Goal: Information Seeking & Learning: Find specific fact

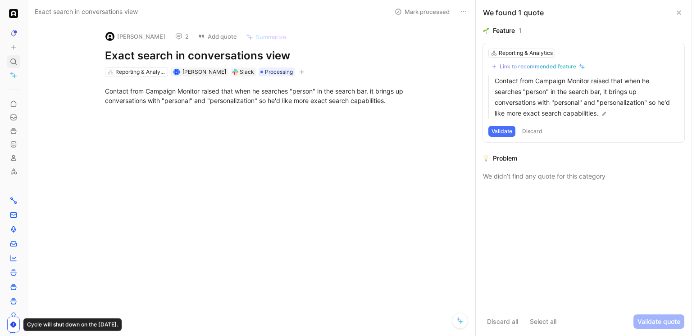
click at [15, 63] on use at bounding box center [13, 61] width 5 height 5
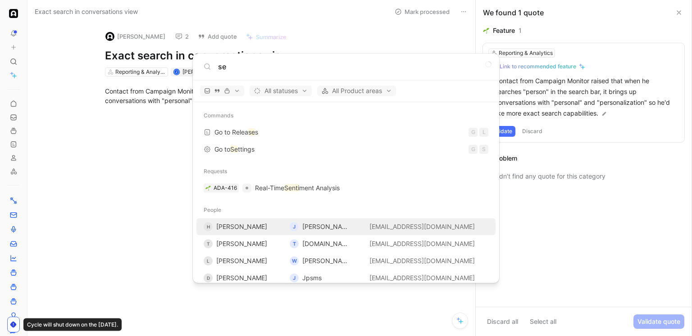
type input "s"
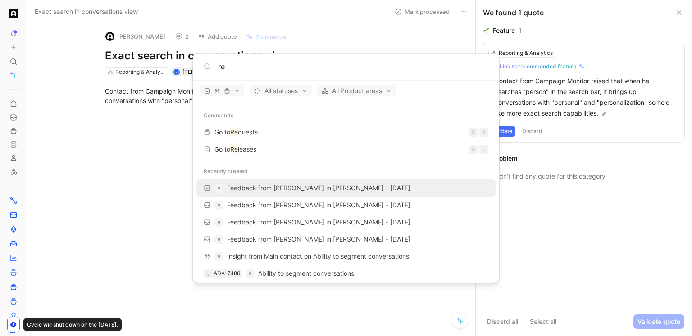
type input "r"
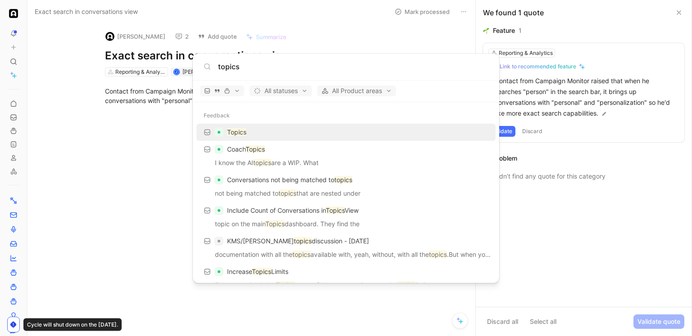
type input "topics"
click at [276, 129] on div "Topics" at bounding box center [346, 132] width 294 height 16
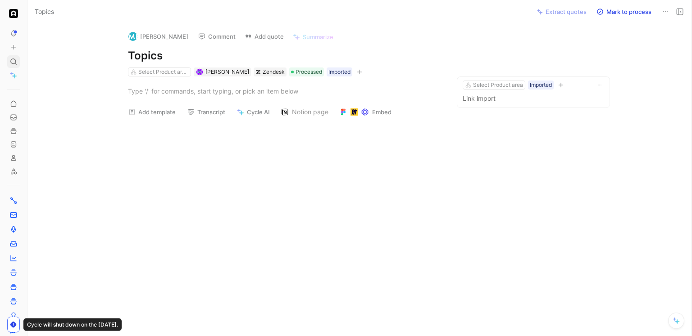
click at [11, 60] on icon at bounding box center [13, 61] width 7 height 7
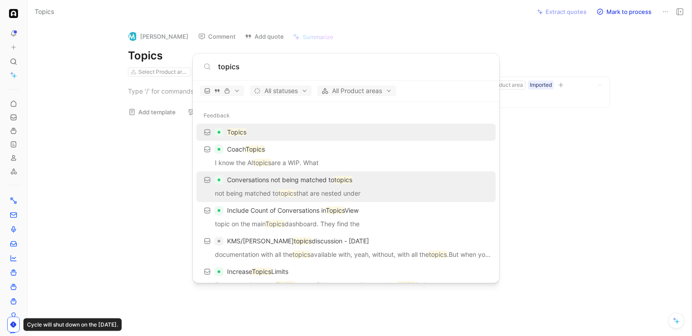
scroll to position [1261, 0]
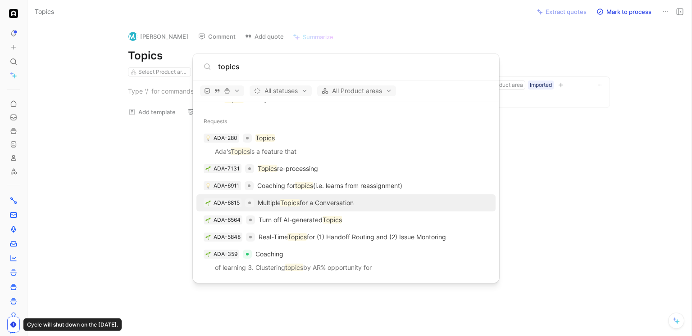
type input "topics"
click at [305, 204] on p "Multiple Topics for a Conversation" at bounding box center [306, 203] width 96 height 11
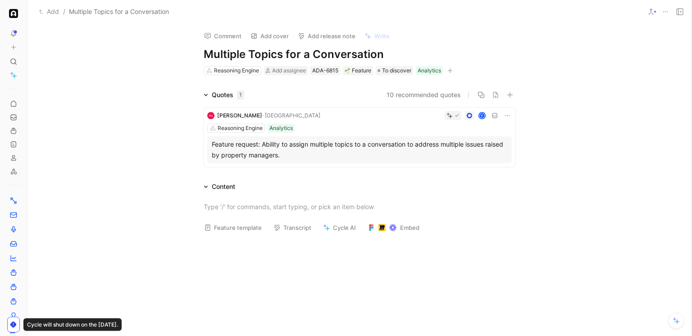
click at [260, 115] on div "[PERSON_NAME] Y" at bounding box center [359, 115] width 304 height 9
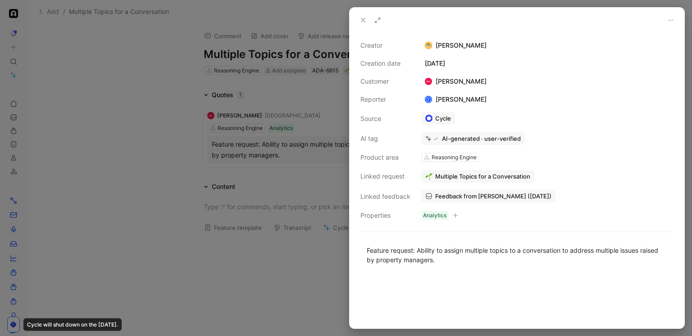
click at [472, 197] on span "Feedback from [PERSON_NAME] ([DATE])" at bounding box center [493, 196] width 116 height 8
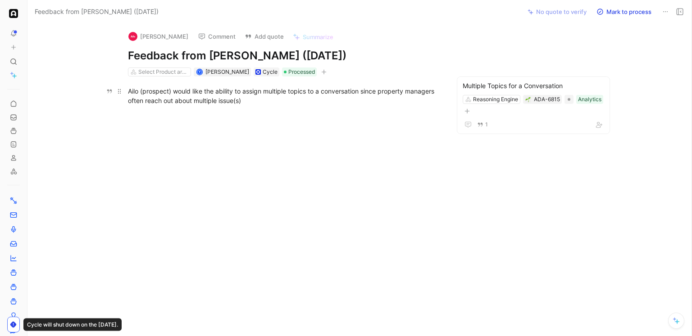
click at [294, 90] on div "Ailo (prospect) would like the ability to assign multiple topics to a conversat…" at bounding box center [284, 95] width 312 height 19
drag, startPoint x: 140, startPoint y: 92, endPoint x: 122, endPoint y: 90, distance: 18.1
click at [122, 90] on p "Ailo (prospect) would like the ability to assign multiple topics to a conversat…" at bounding box center [284, 96] width 346 height 24
copy div "Ailo"
click at [226, 106] on p "Ailo (prospect) would like the ability to assign multiple topics to a conversat…" at bounding box center [284, 96] width 346 height 24
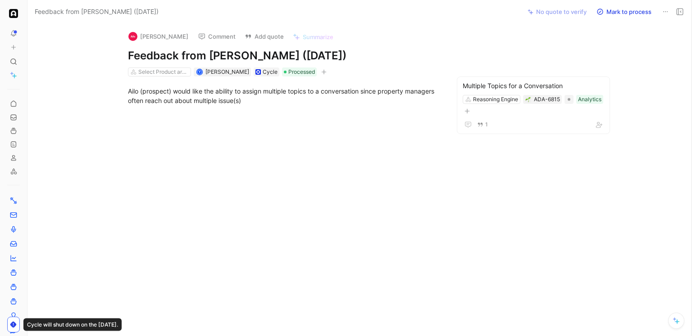
click at [182, 81] on div "Ailo (prospect) would like the ability to assign multiple topics to a conversat…" at bounding box center [283, 96] width 475 height 39
click at [189, 95] on div "Ailo (prospect) would like the ability to assign multiple topics to a conversat…" at bounding box center [284, 95] width 312 height 19
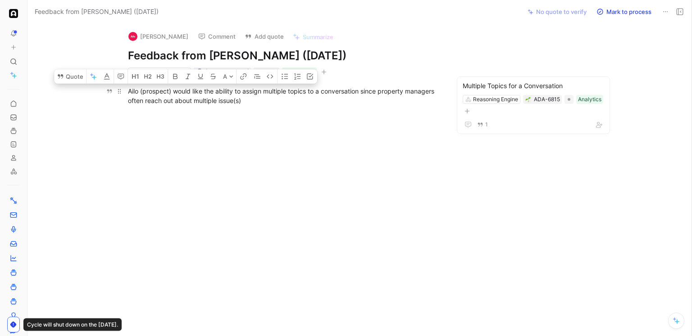
click at [190, 98] on div "Ailo (prospect) would like the ability to assign multiple topics to a conversat…" at bounding box center [284, 95] width 312 height 19
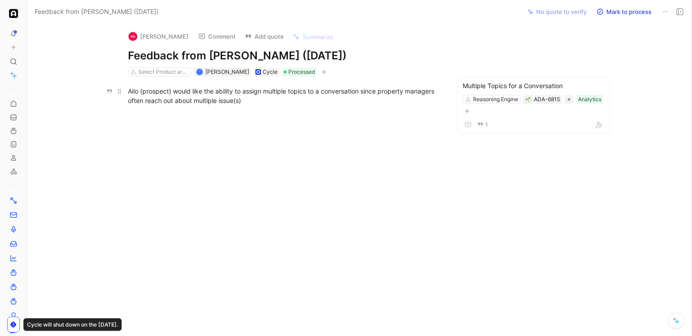
click at [199, 96] on div "Ailo (prospect) would like the ability to assign multiple topics to a conversat…" at bounding box center [284, 95] width 312 height 19
